Goal: Information Seeking & Learning: Learn about a topic

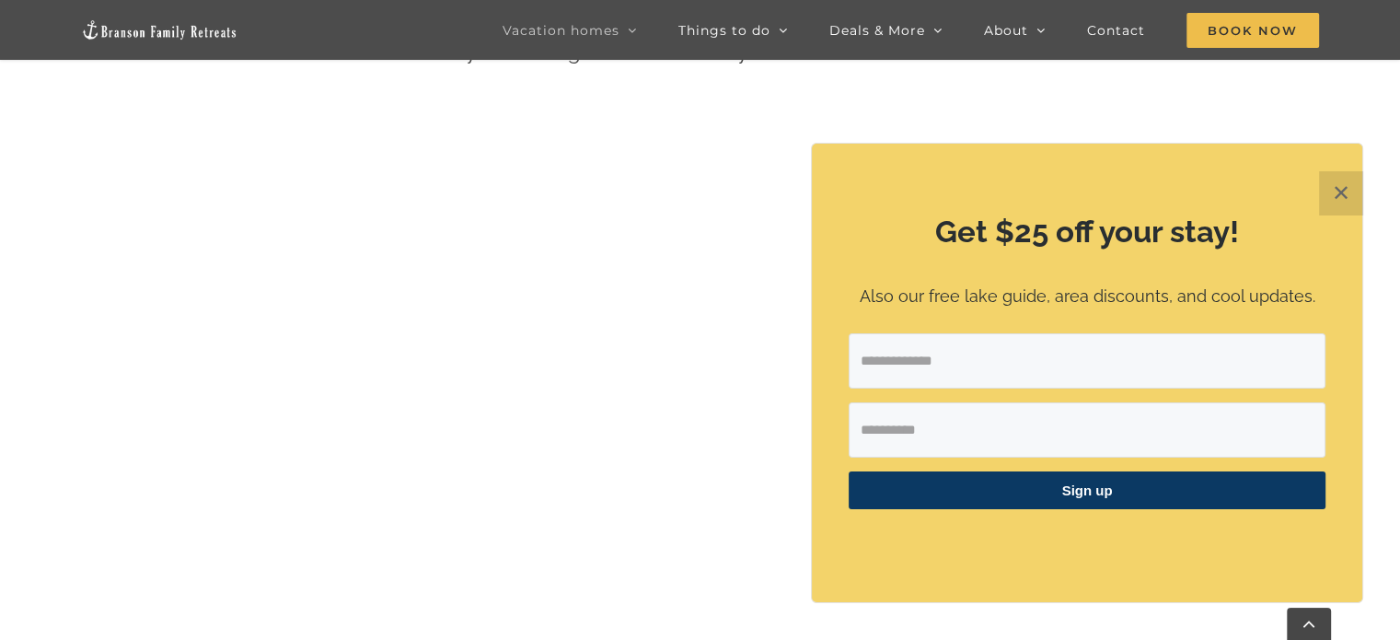
scroll to position [910, 0]
click at [1346, 191] on button "✕" at bounding box center [1341, 193] width 44 height 44
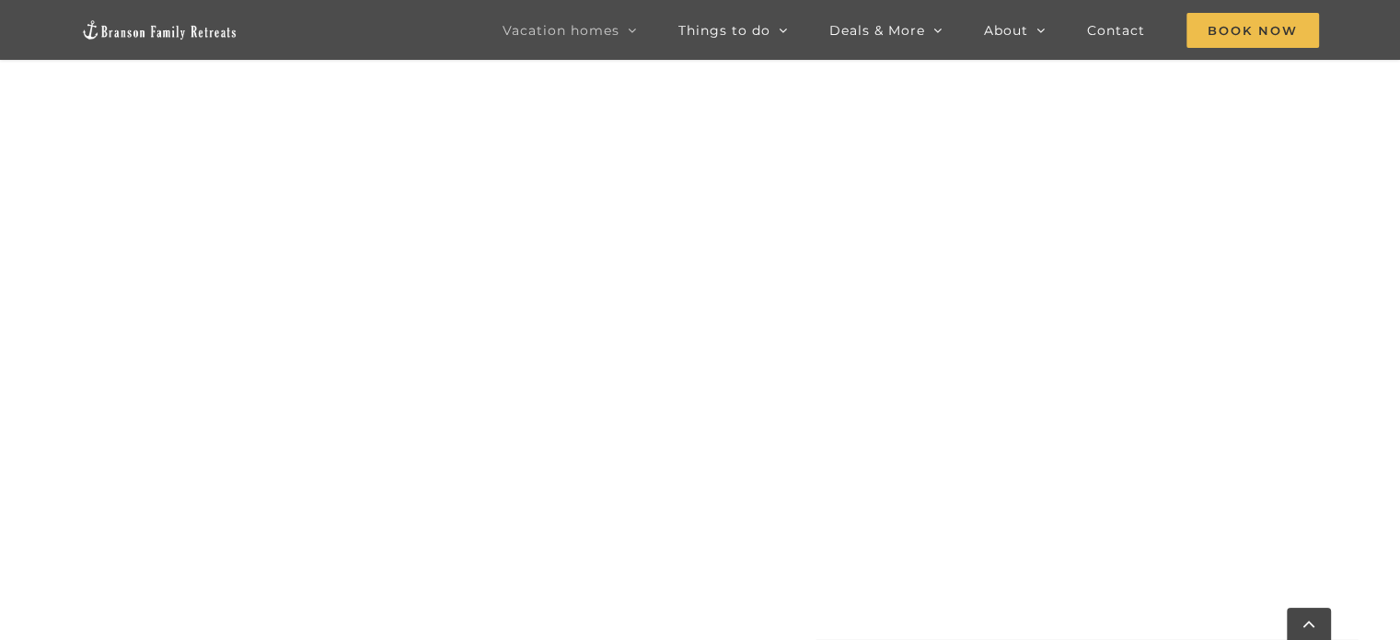
click at [1189, 71] on div "Vacation homes 2 to 3 Bedrooms Mini Camp | 2 Bedrooms Mini Pearl | 2 Bedrooms M…" at bounding box center [700, 36] width 1345 height 72
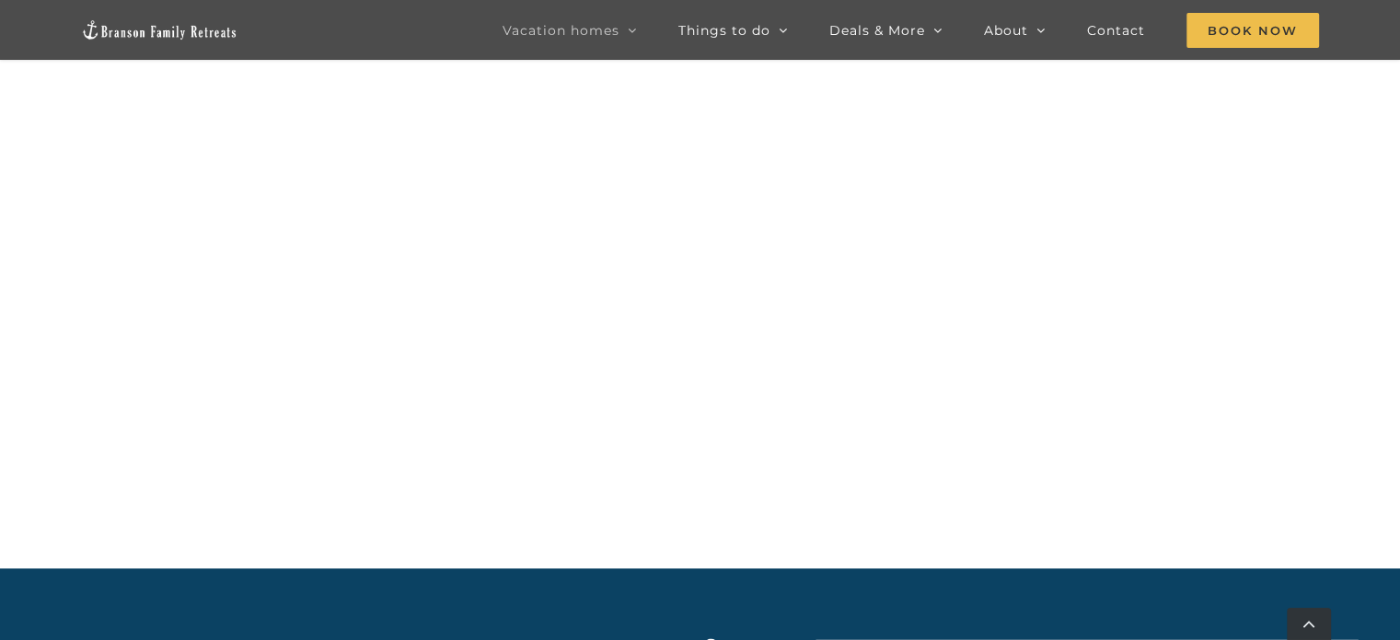
scroll to position [2036, 0]
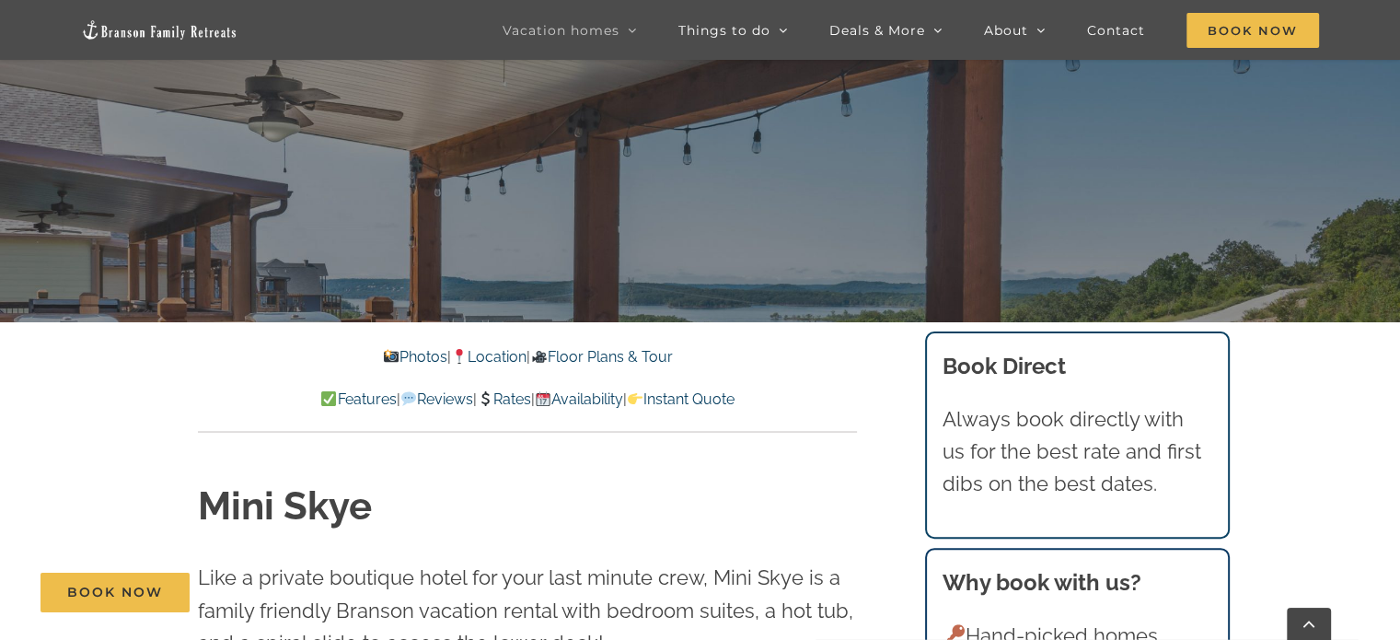
scroll to position [365, 0]
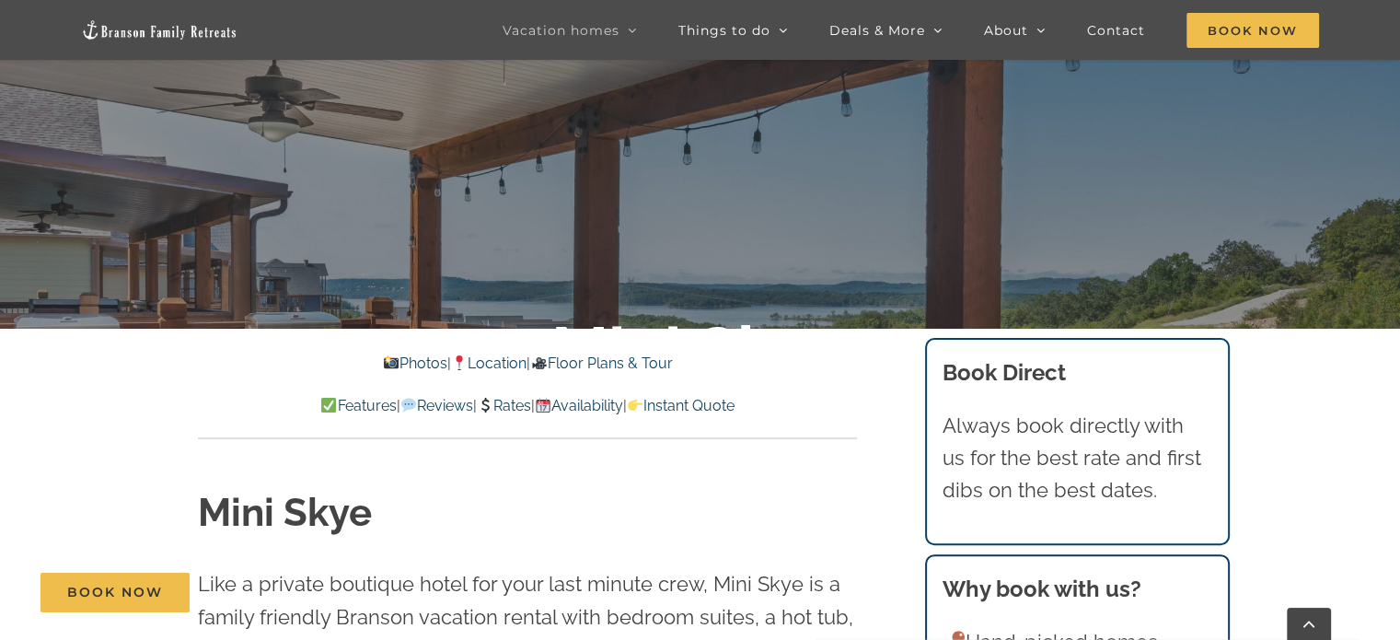
click at [519, 413] on link "Rates" at bounding box center [504, 405] width 54 height 17
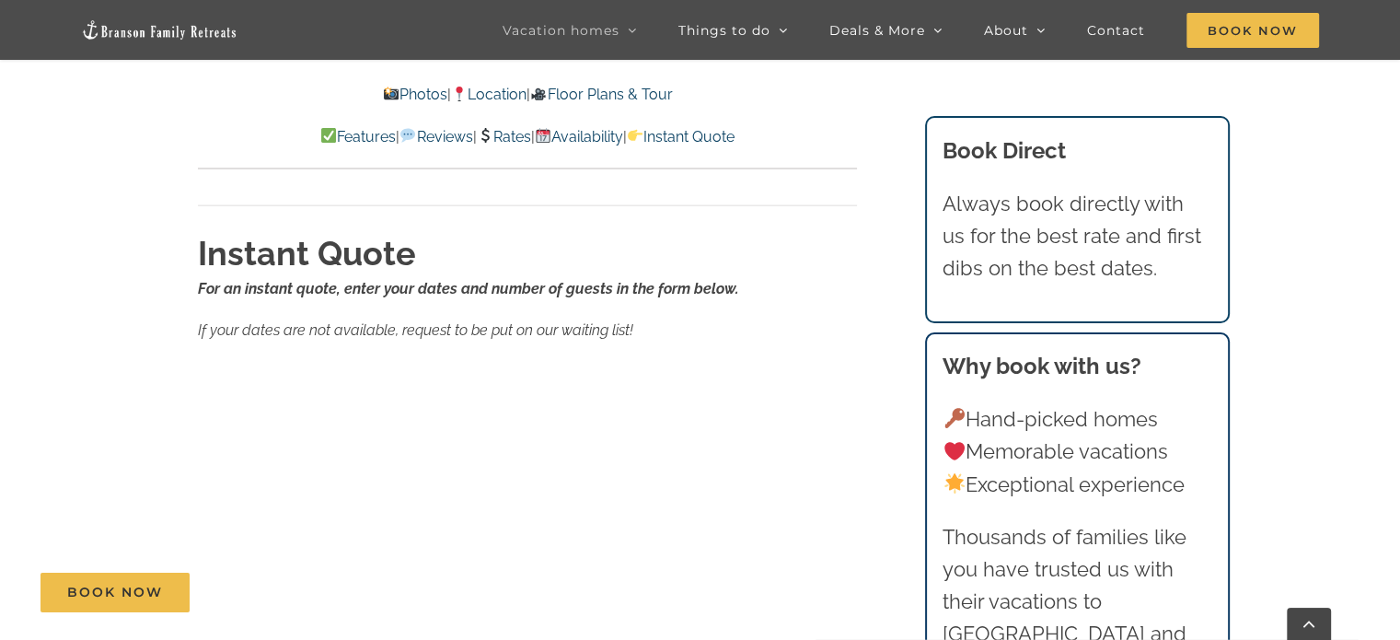
scroll to position [11381, 0]
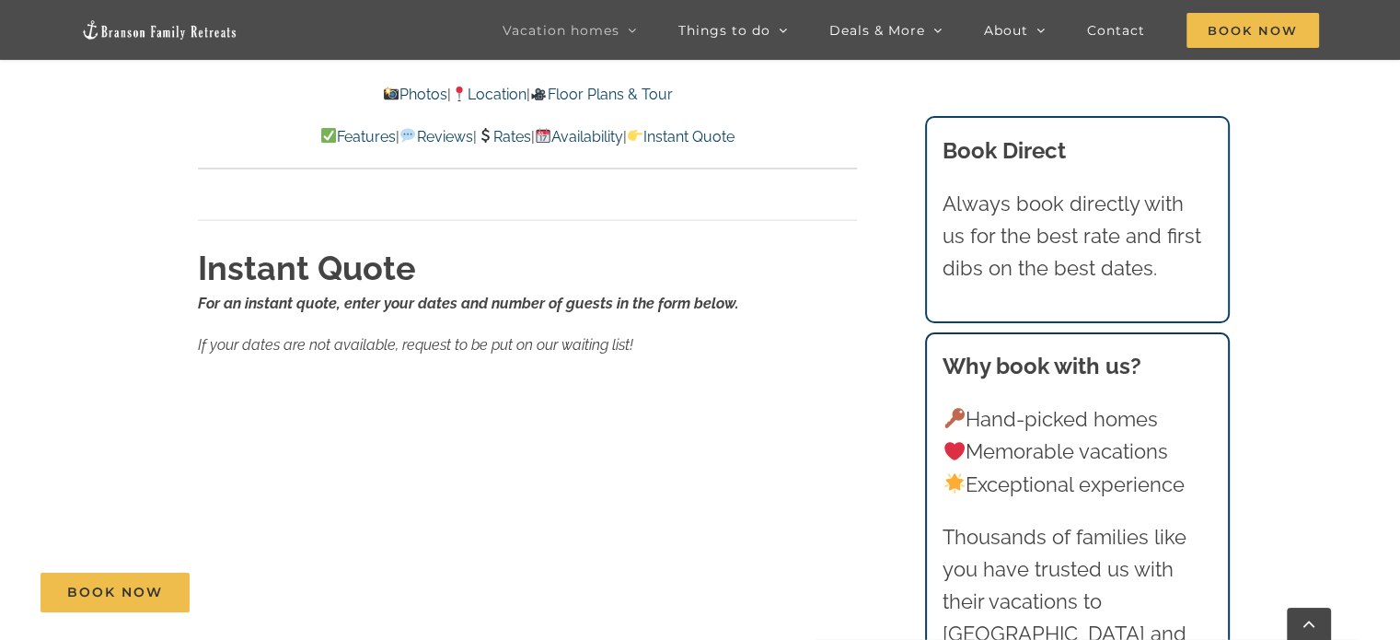
scroll to position [365, 0]
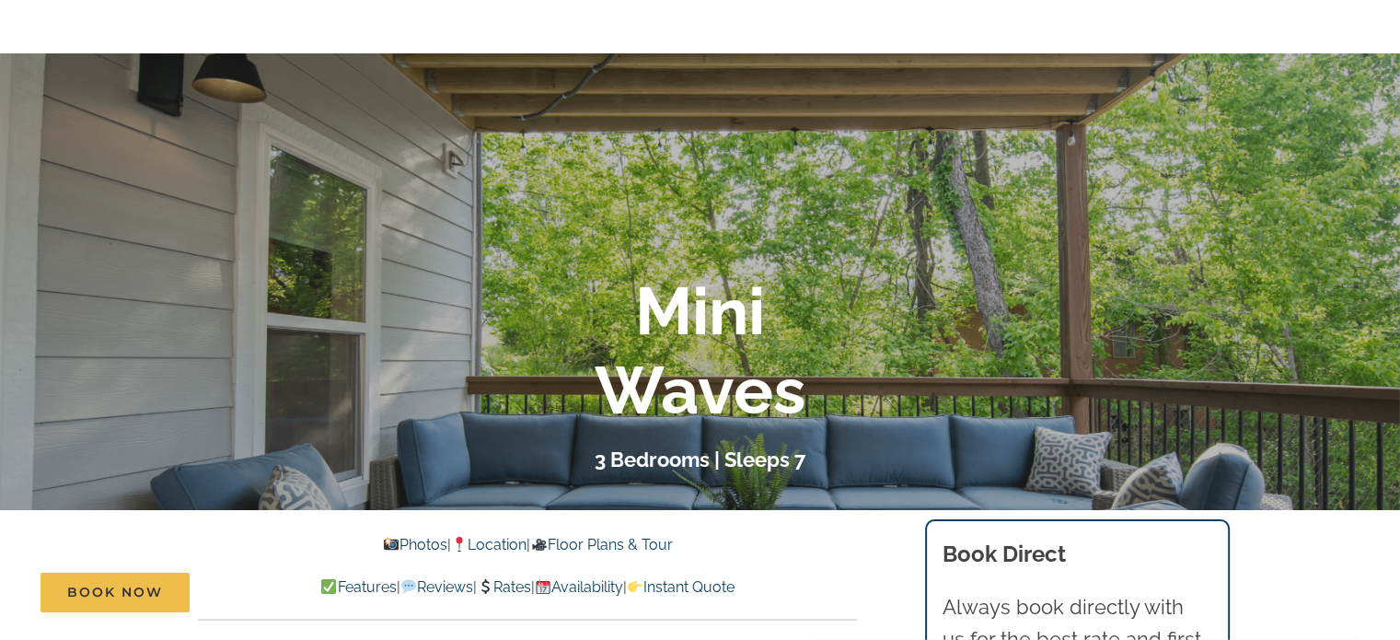
scroll to position [400, 0]
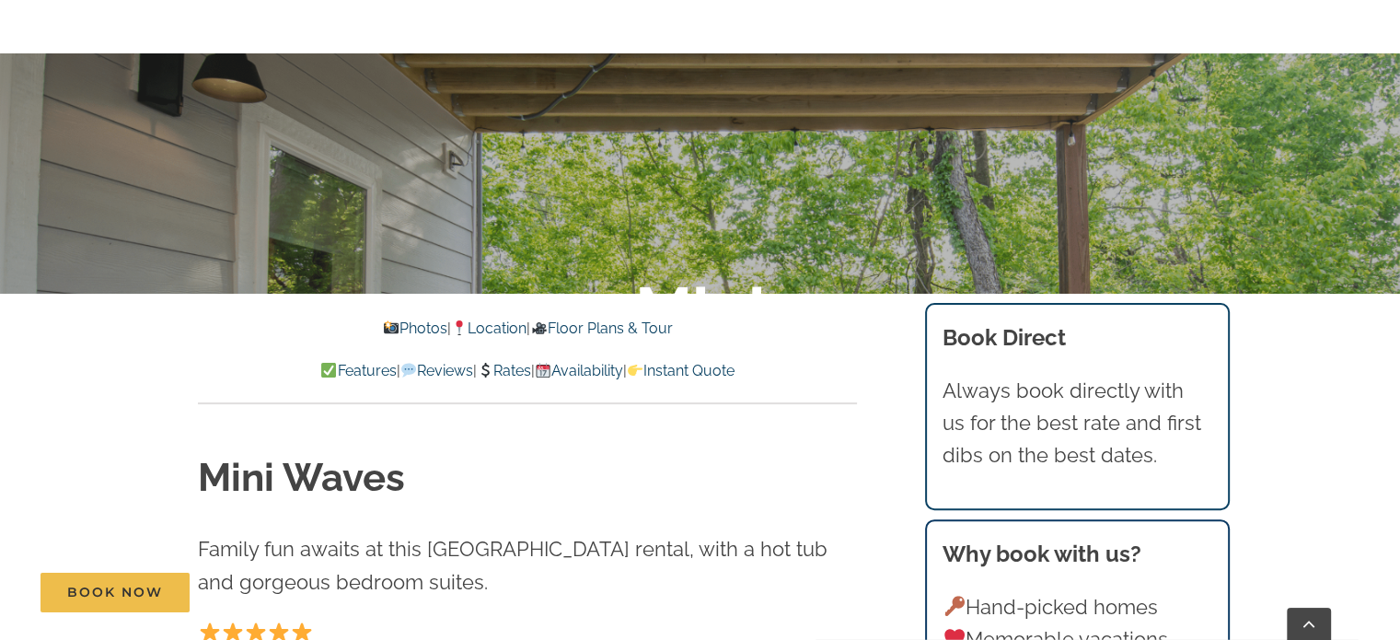
click at [519, 379] on p "Features | Reviews | Rates | Availability | Instant Quote" at bounding box center [527, 371] width 659 height 24
click at [508, 369] on link "Rates" at bounding box center [504, 370] width 54 height 17
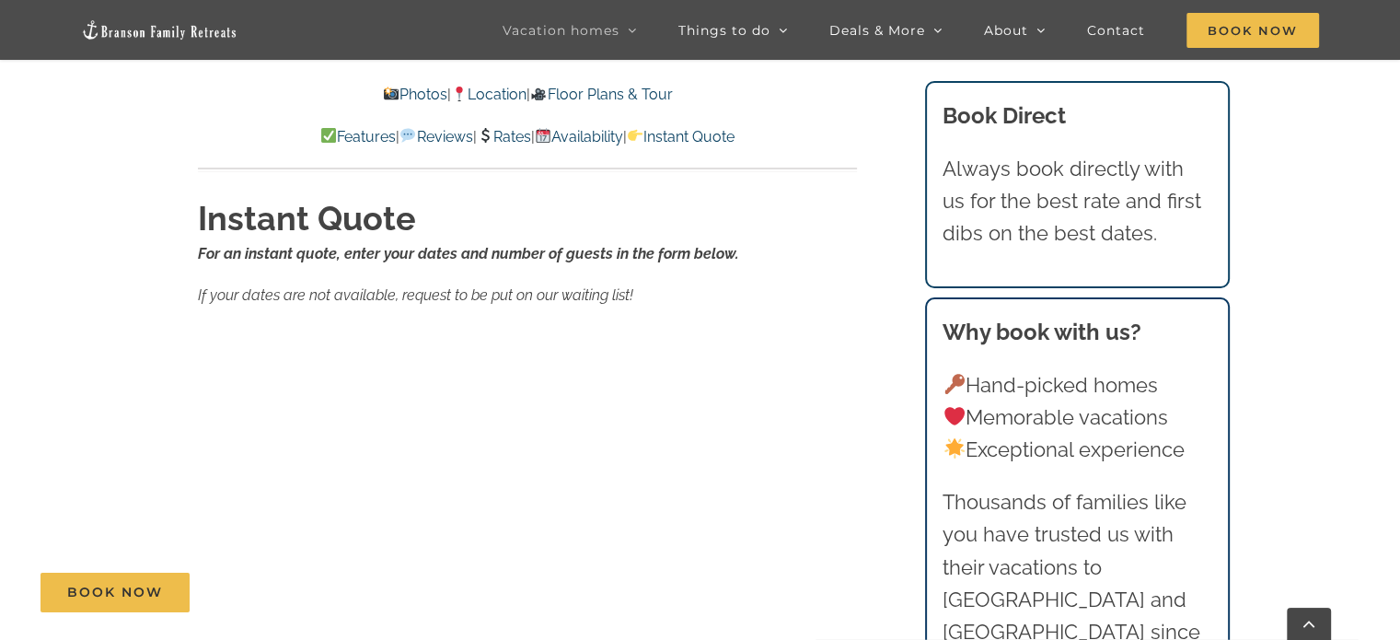
scroll to position [8888, 0]
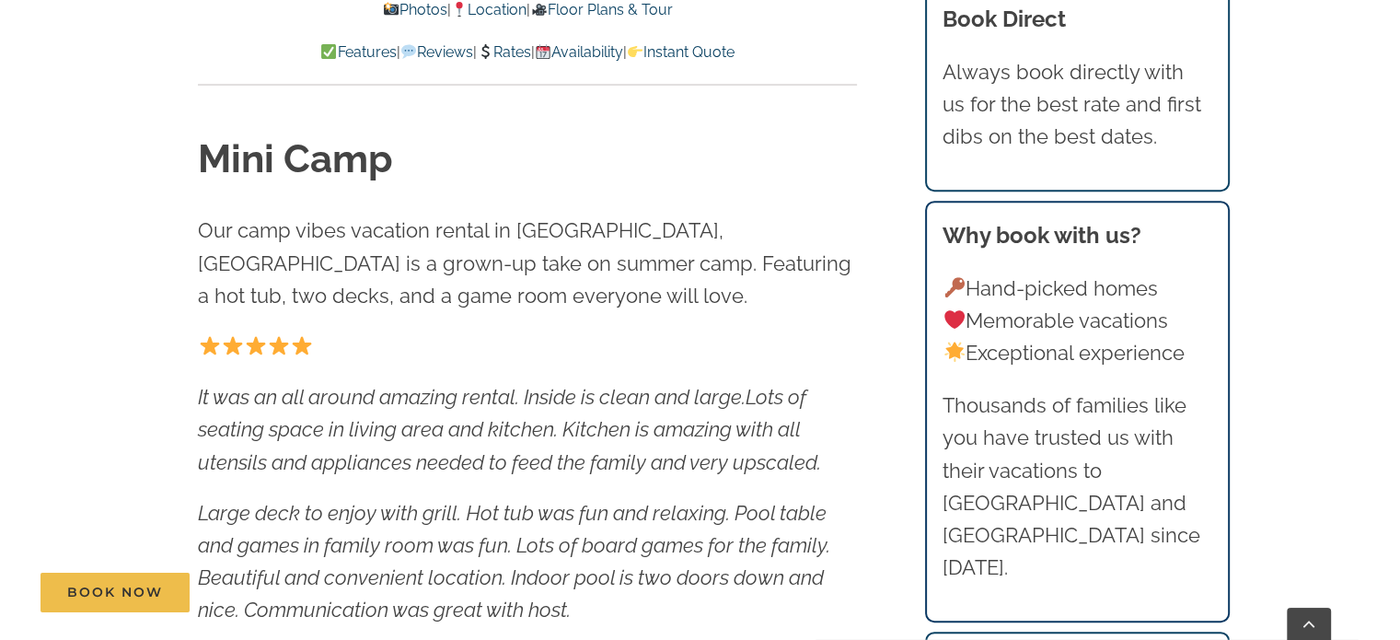
scroll to position [836, 0]
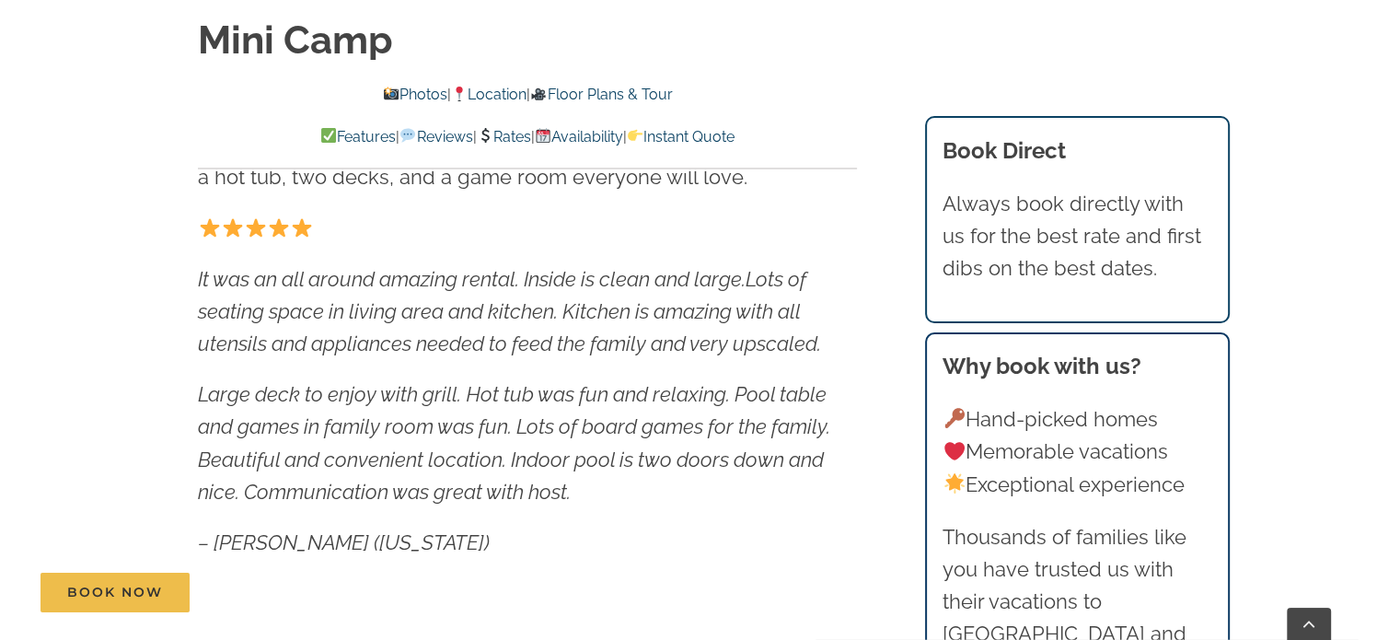
click at [508, 135] on link "Rates" at bounding box center [504, 136] width 54 height 17
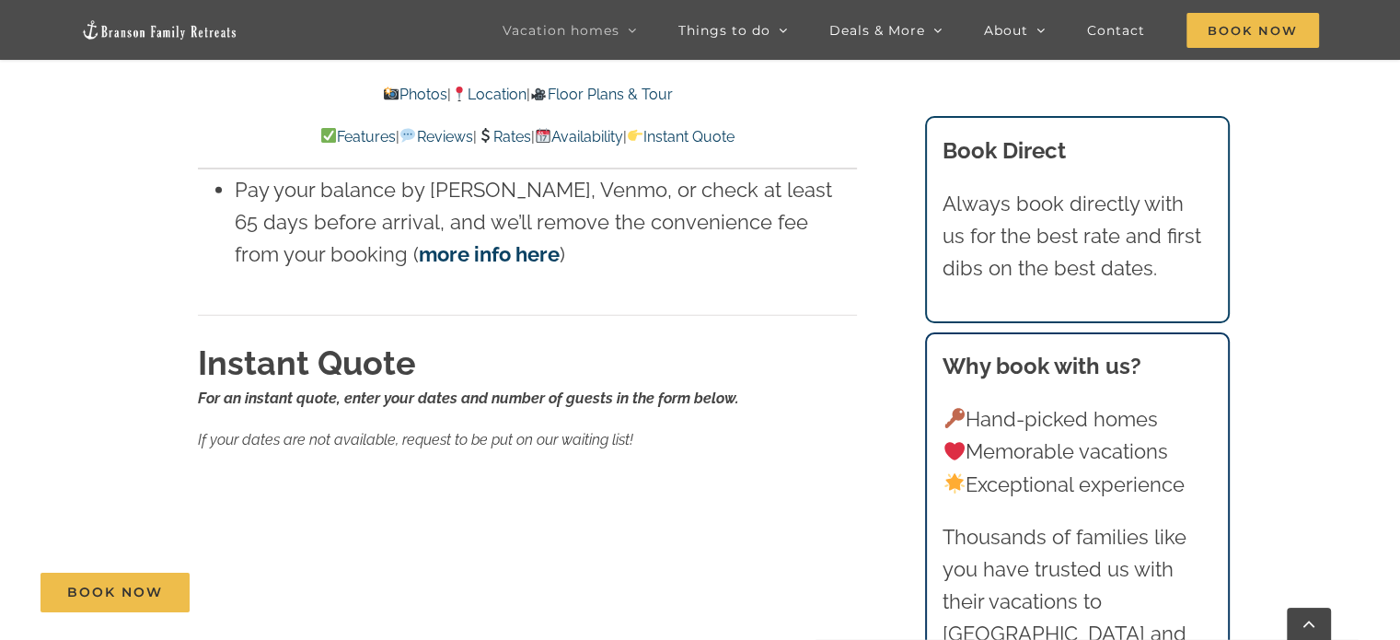
scroll to position [12075, 0]
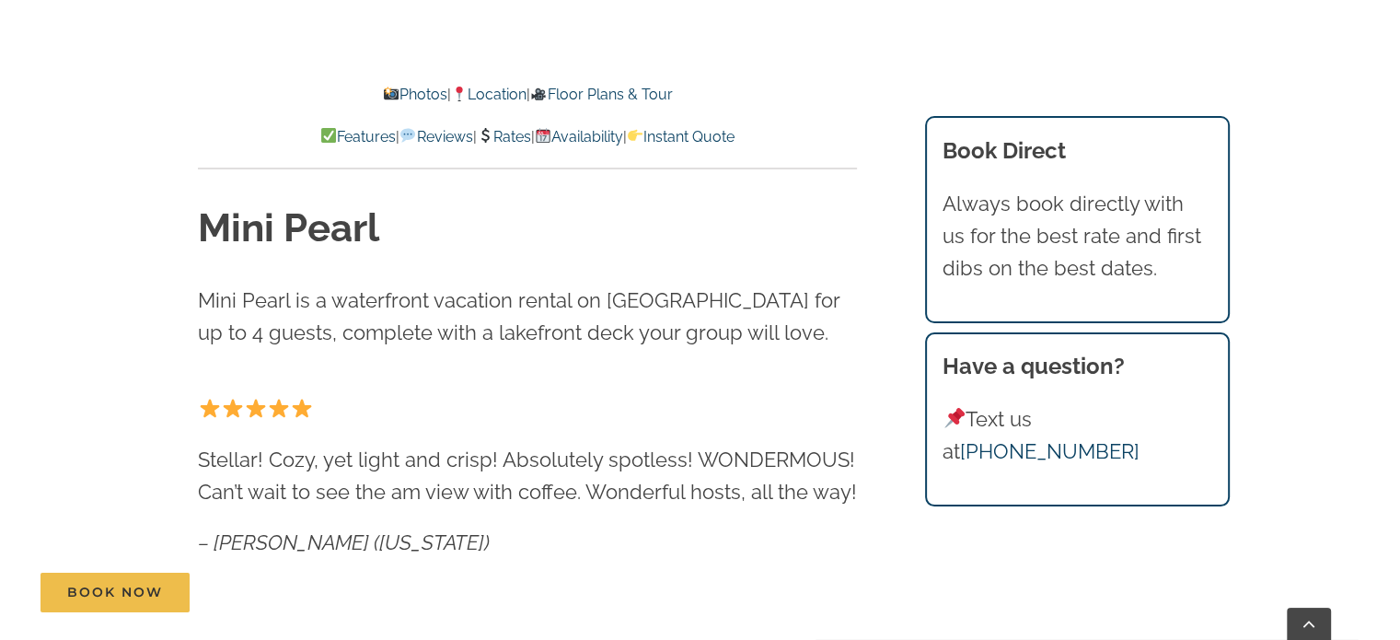
scroll to position [648, 0]
click at [526, 136] on link "Rates" at bounding box center [504, 136] width 54 height 17
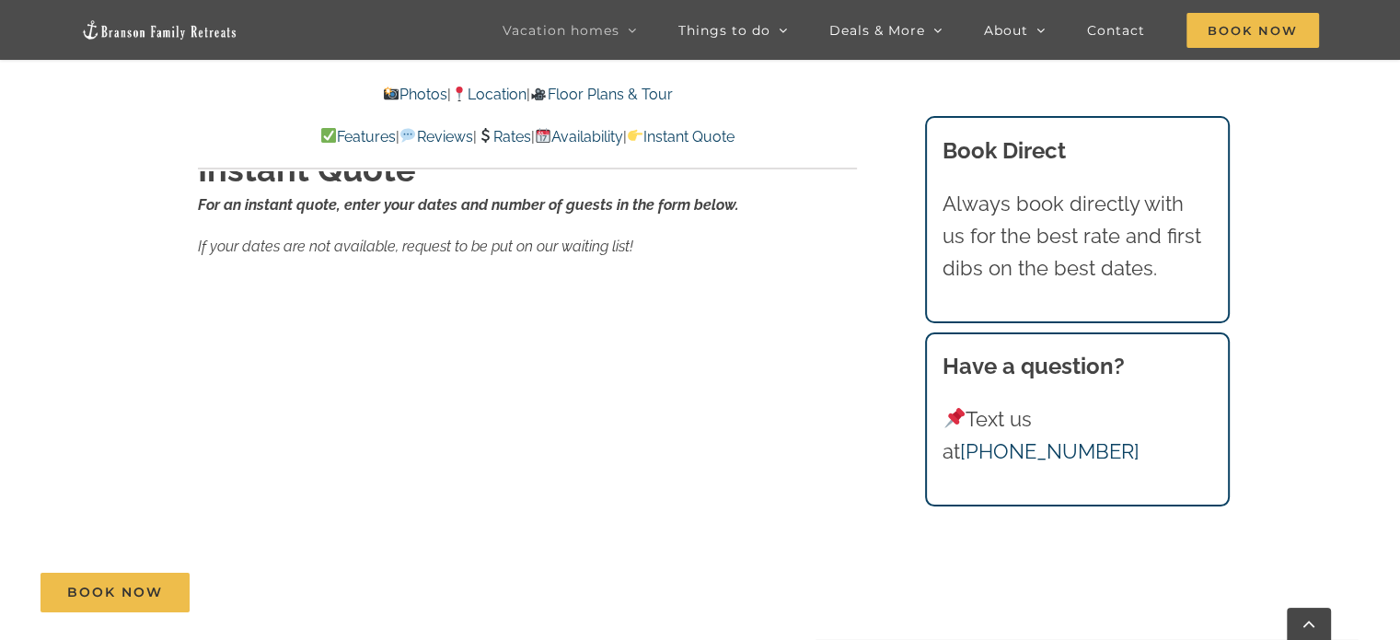
scroll to position [10803, 0]
